Goal: Information Seeking & Learning: Learn about a topic

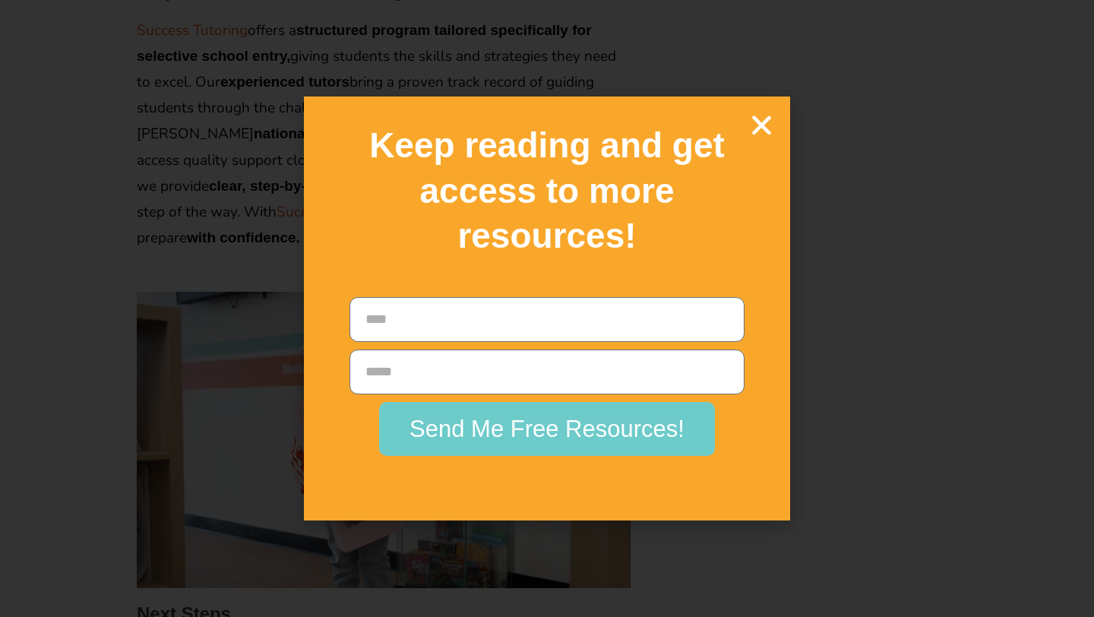
scroll to position [3118, 0]
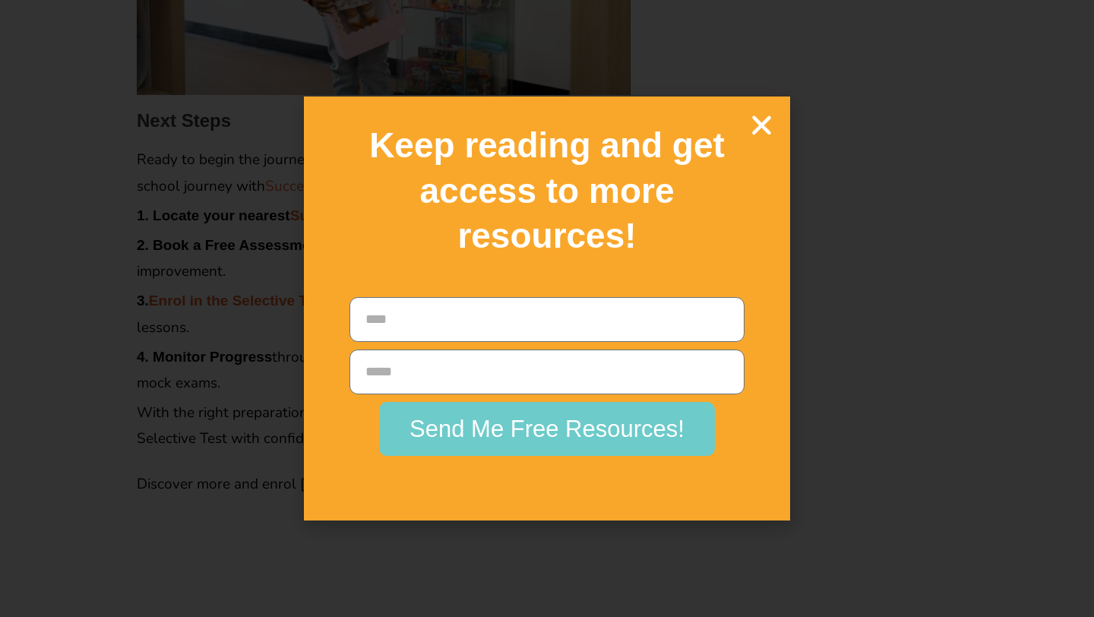
click at [757, 128] on icon "Close" at bounding box center [761, 125] width 27 height 27
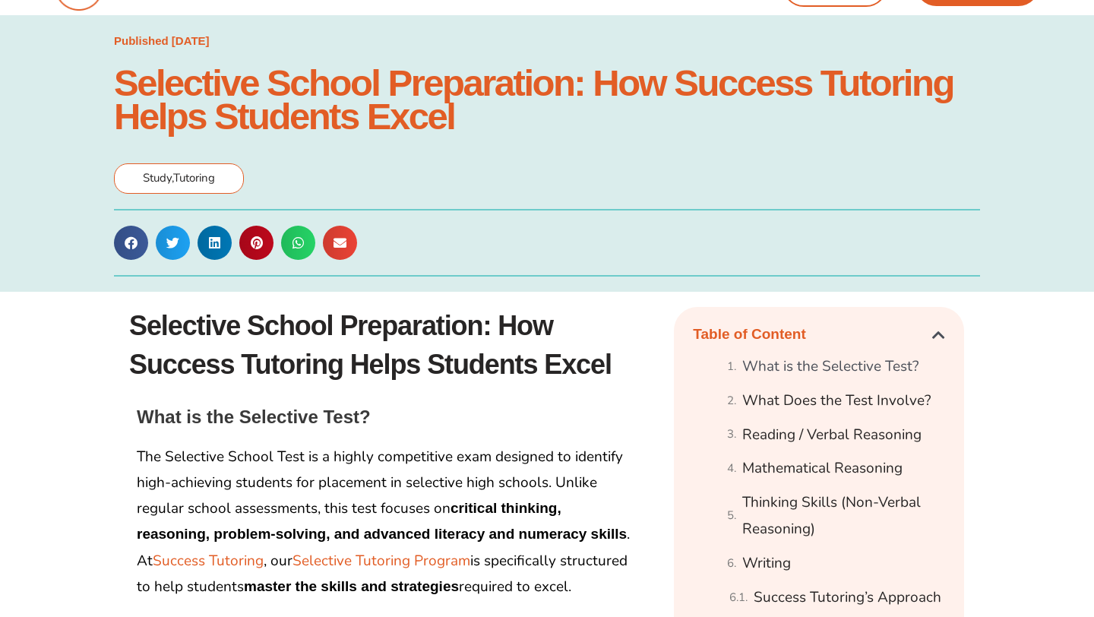
scroll to position [0, 0]
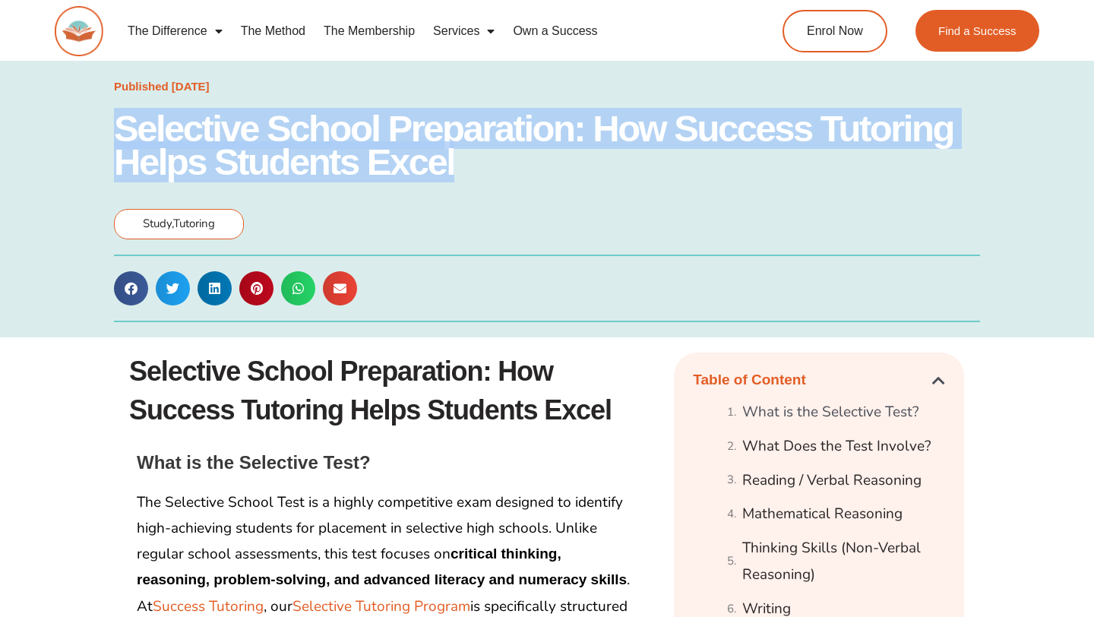
drag, startPoint x: 117, startPoint y: 128, endPoint x: 455, endPoint y: 184, distance: 342.8
click at [455, 184] on div "Published [DATE] Selective School Preparation: How Success Tutoring Helps Stude…" at bounding box center [547, 199] width 866 height 262
click at [344, 120] on h1 "Selective School Preparation: How Success Tutoring Helps Students Excel" at bounding box center [547, 145] width 866 height 67
drag, startPoint x: 121, startPoint y: 129, endPoint x: 563, endPoint y: 153, distance: 442.9
click at [563, 153] on h1 "Selective School Preparation: How Success Tutoring Helps Students Excel" at bounding box center [547, 145] width 866 height 67
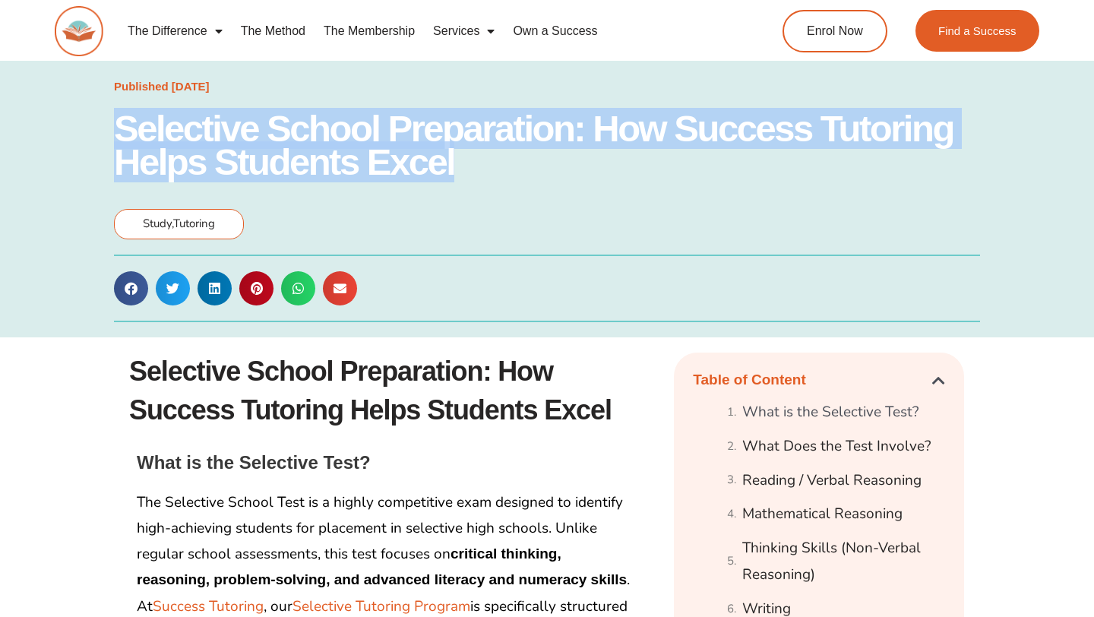
copy h1 "Selective School Preparation: How Success Tutoring Helps Students Excel"
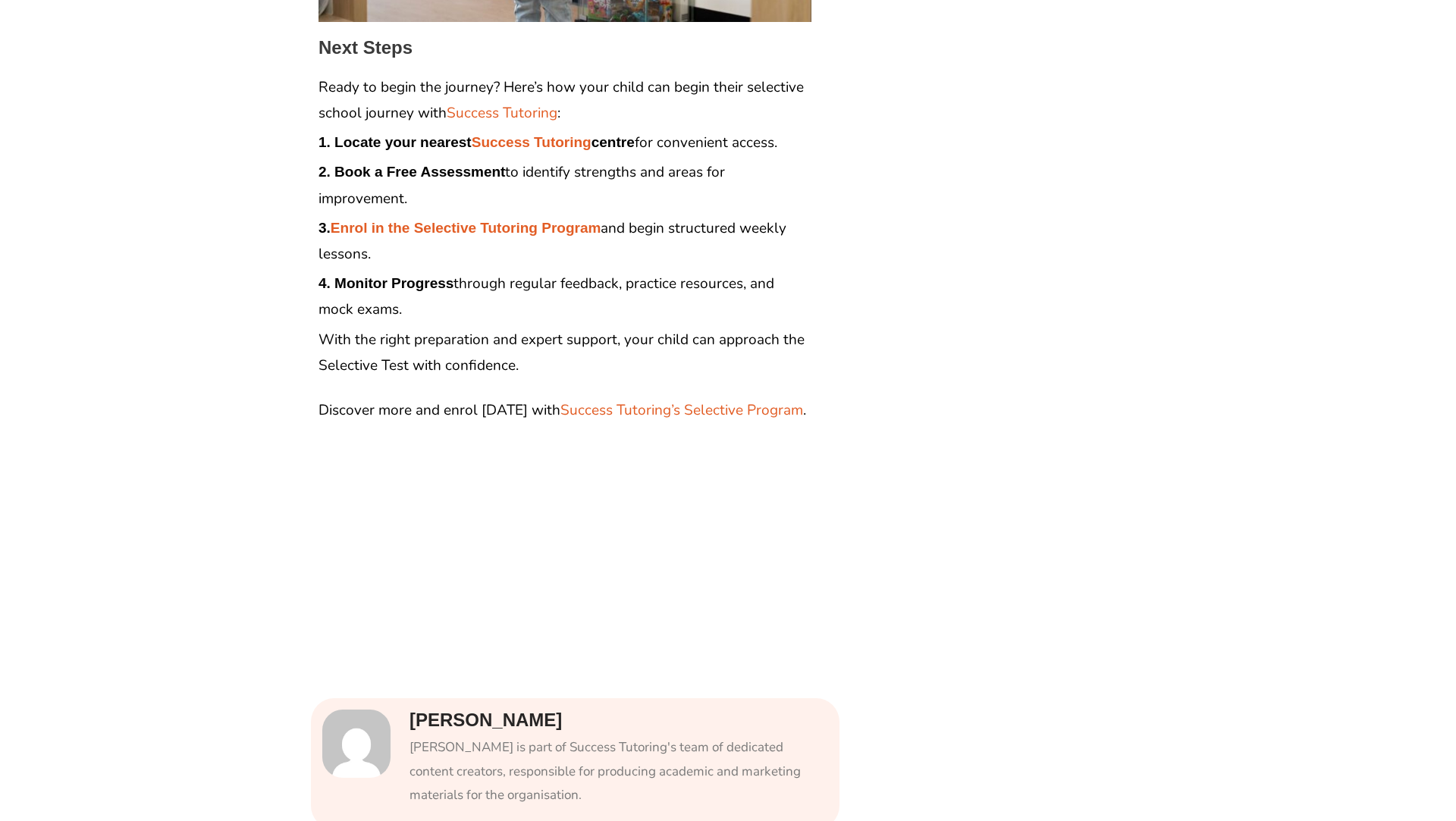
scroll to position [3159, 0]
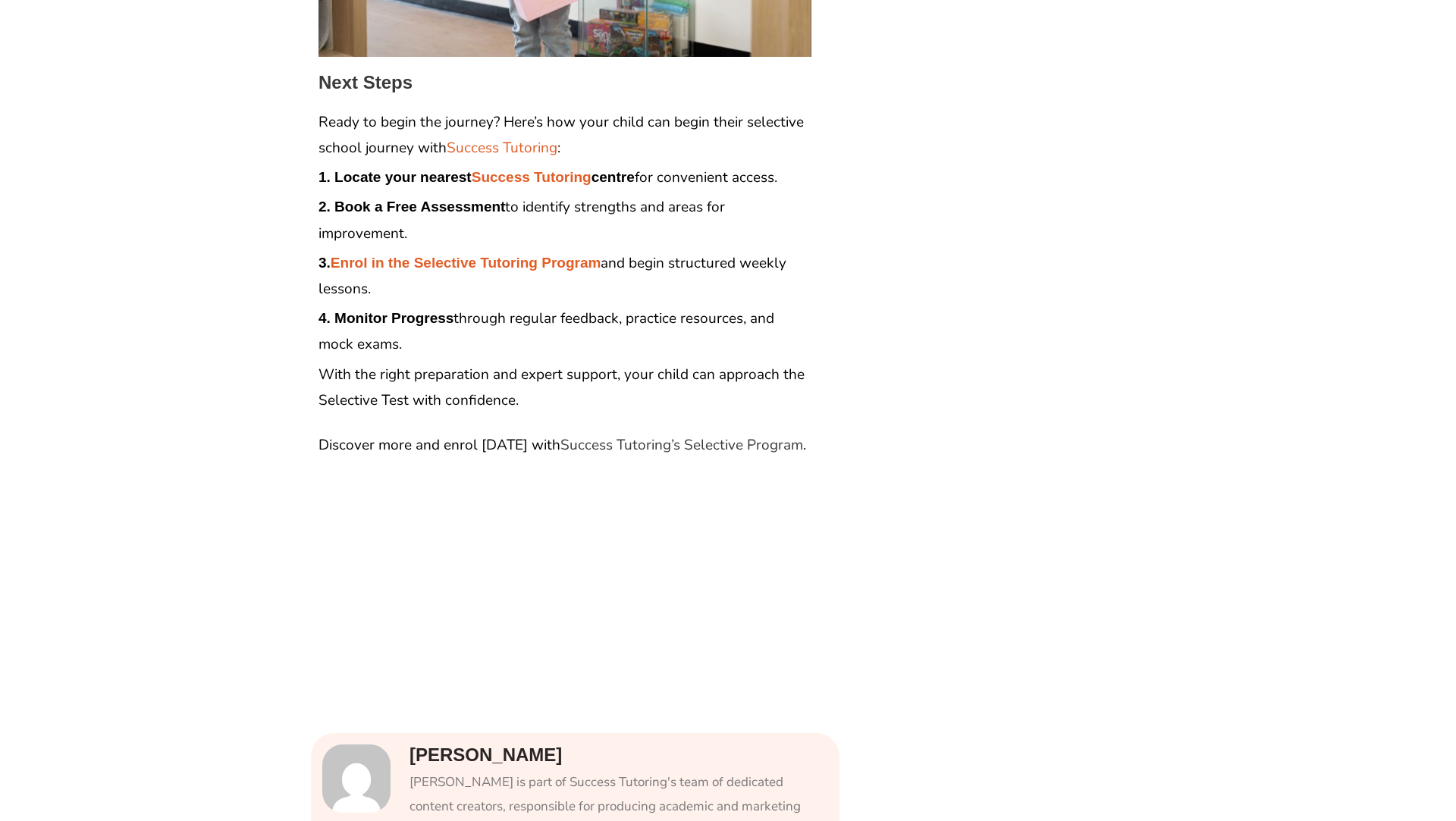
click at [643, 448] on link "Success Tutoring’s Selective Program" at bounding box center [682, 445] width 243 height 20
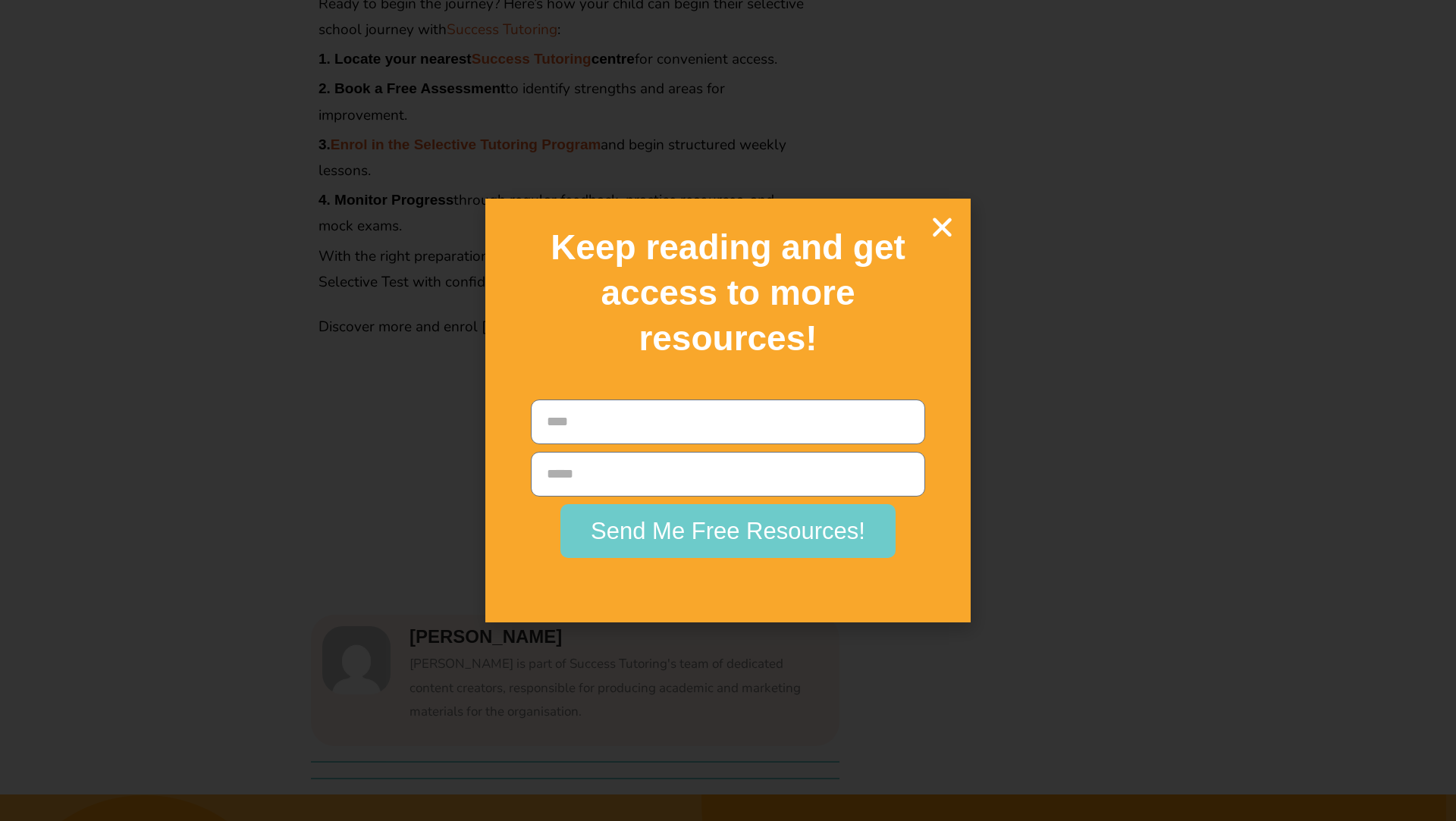
scroll to position [3413, 0]
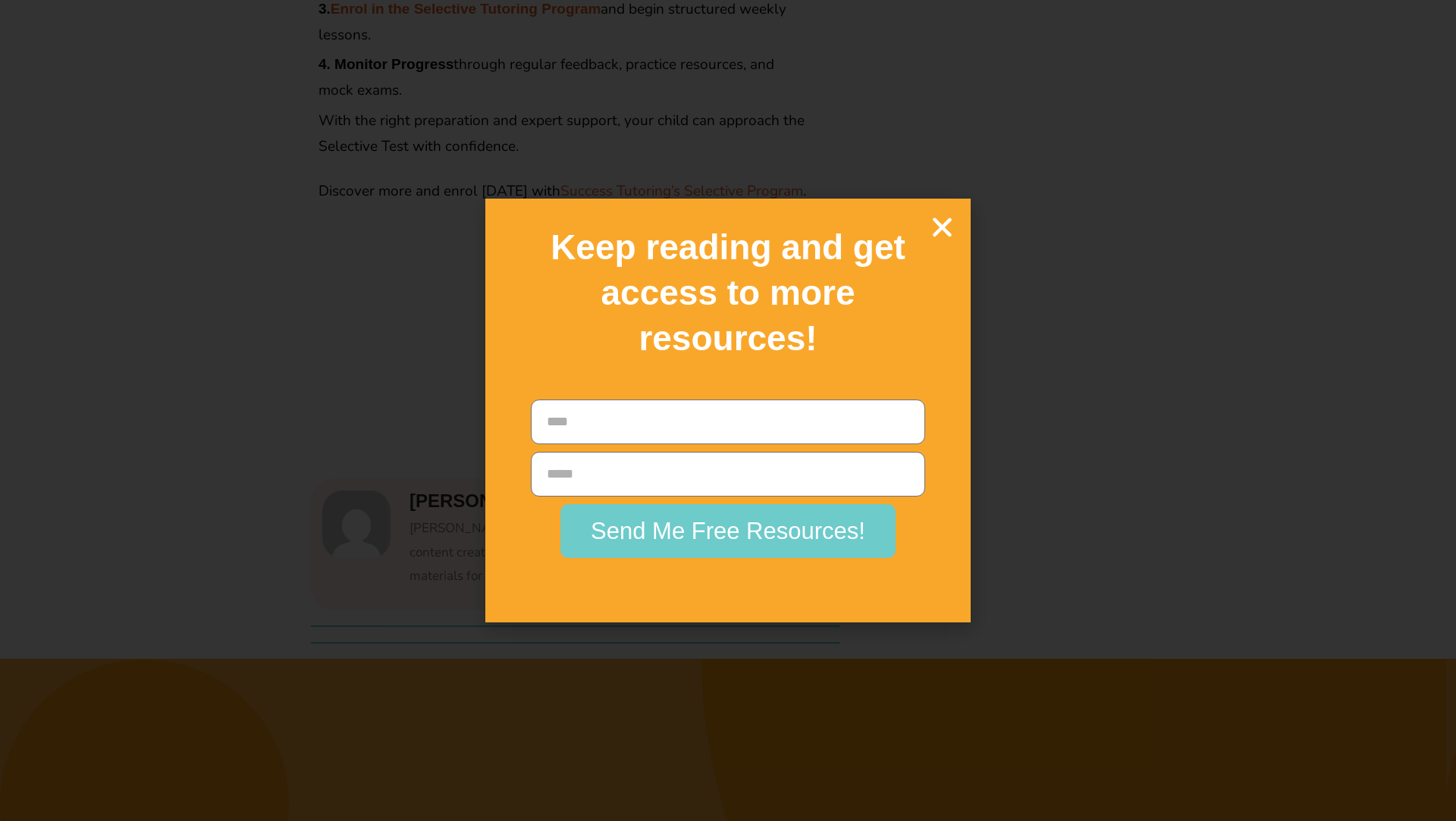
click at [956, 224] on div "Keep reading and get access to more resources!" at bounding box center [728, 293] width 470 height 174
click at [939, 227] on icon "Close" at bounding box center [942, 226] width 27 height 27
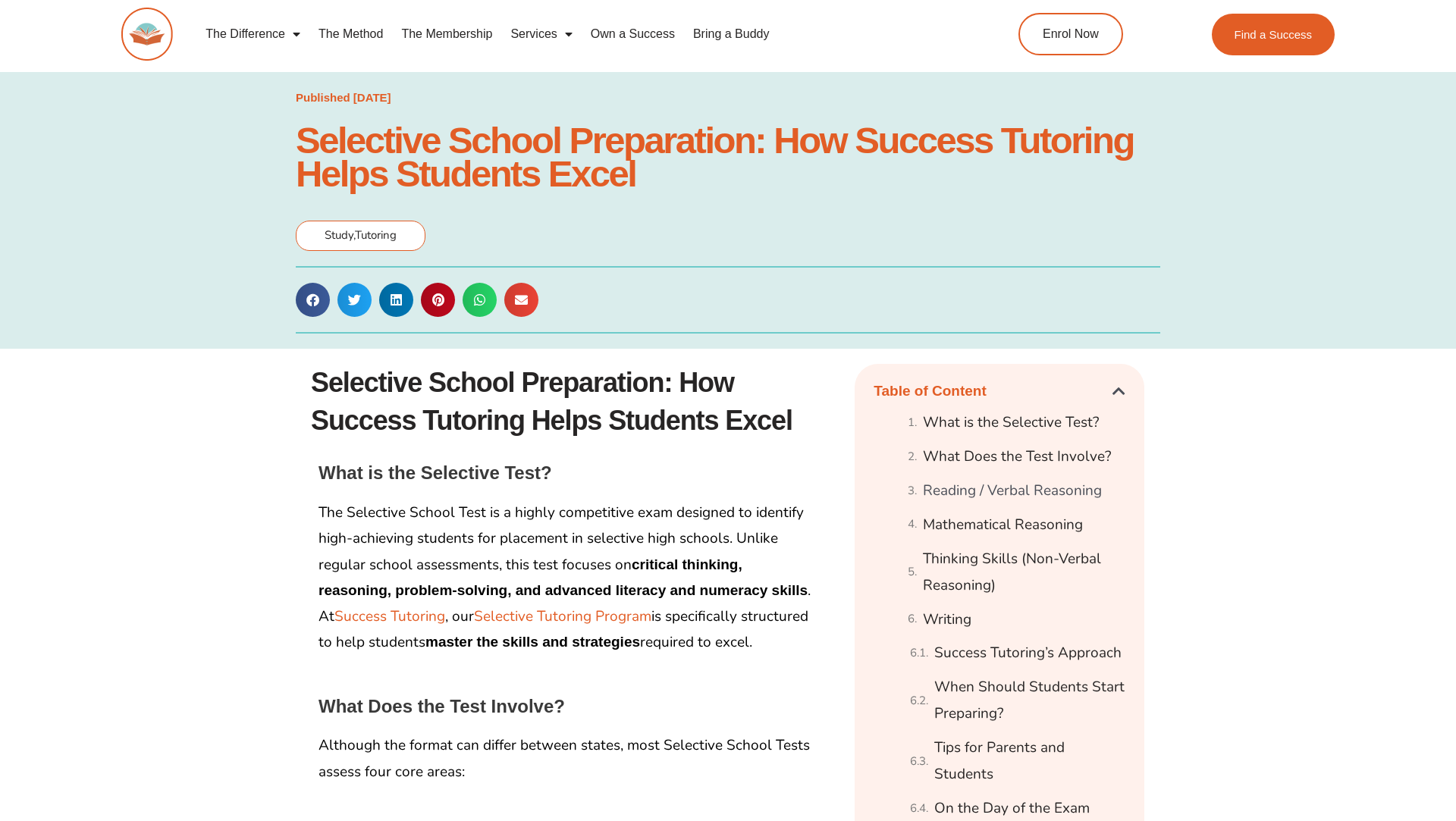
scroll to position [0, 0]
